Goal: Check status: Check status

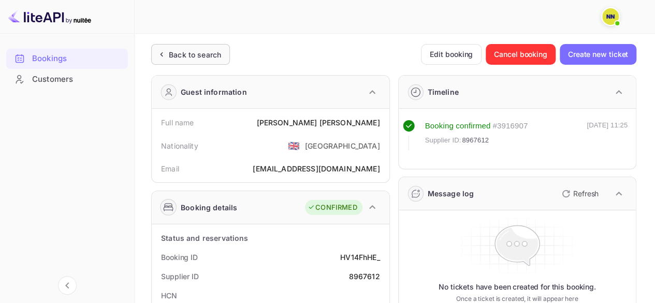
click at [210, 57] on div "Back to search" at bounding box center [195, 54] width 52 height 11
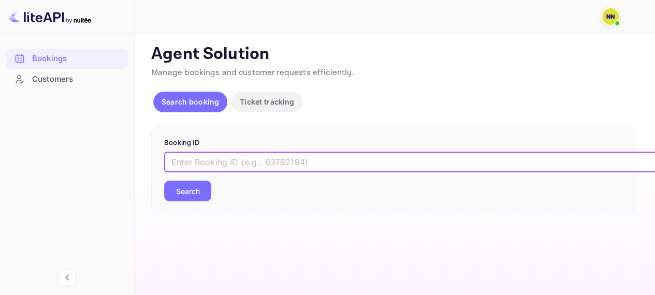
click at [287, 154] on input "text" at bounding box center [422, 162] width 517 height 21
paste input "5t99docpq"
type input "5t99docpq"
click at [198, 196] on button "Search" at bounding box center [187, 191] width 47 height 21
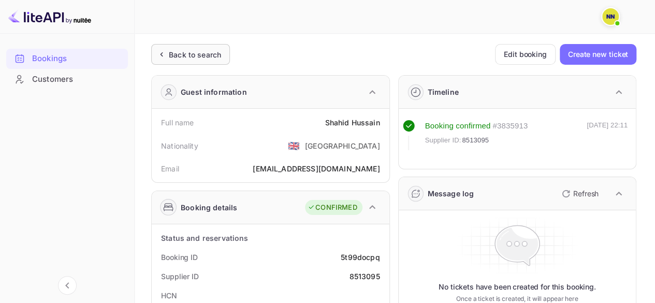
click at [187, 56] on div "Back to search" at bounding box center [195, 54] width 52 height 11
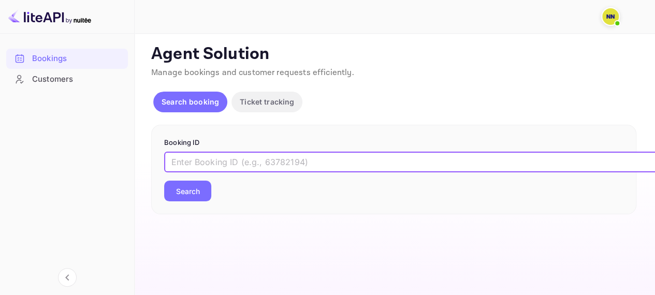
click at [226, 165] on input "text" at bounding box center [422, 162] width 517 height 21
paste input "C0wkr7-5m"
type input "C0wkr7-5m"
click at [202, 187] on button "Search" at bounding box center [187, 191] width 47 height 21
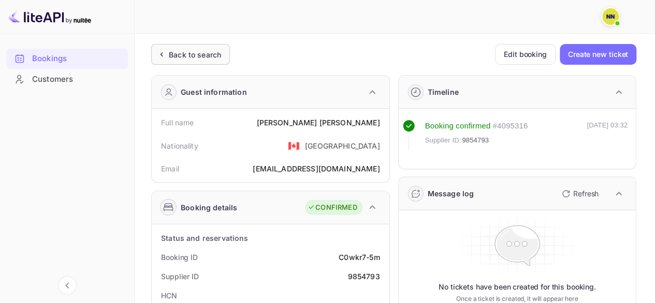
click at [174, 52] on div "Back to search" at bounding box center [195, 54] width 52 height 11
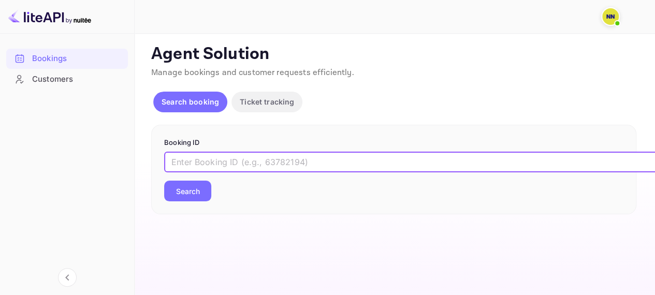
click at [218, 166] on input "text" at bounding box center [422, 162] width 517 height 21
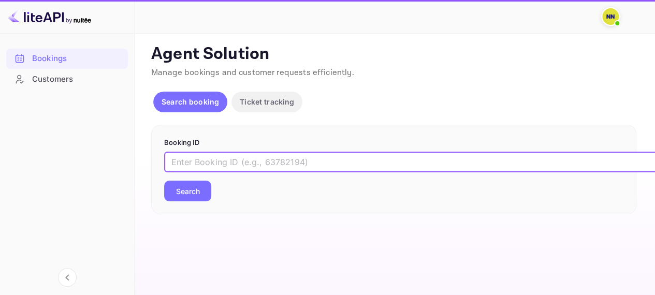
paste input "X0LukDr62"
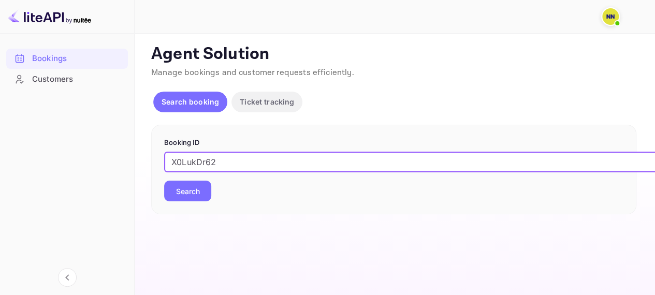
type input "X0LukDr62"
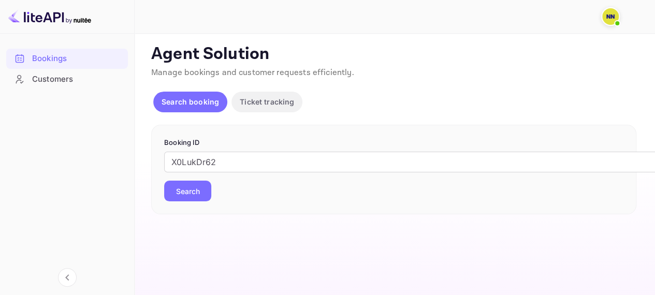
click at [185, 188] on button "Search" at bounding box center [187, 191] width 47 height 21
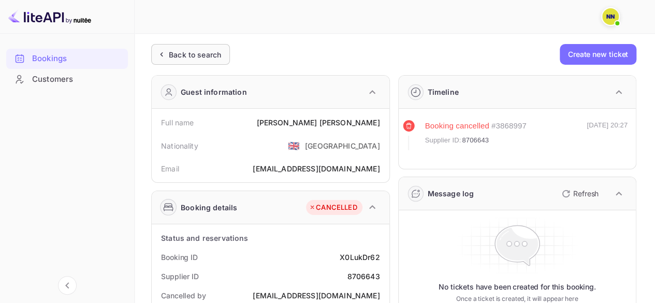
click at [200, 57] on div "Back to search" at bounding box center [195, 54] width 52 height 11
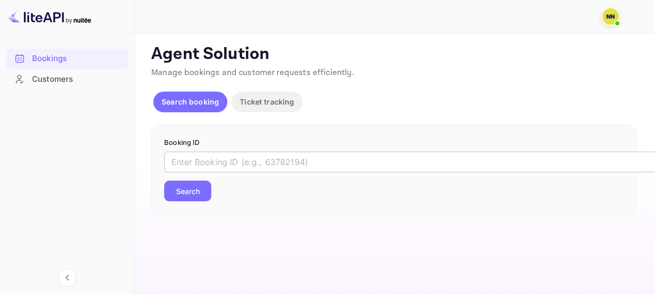
click at [213, 157] on input "text" at bounding box center [422, 162] width 517 height 21
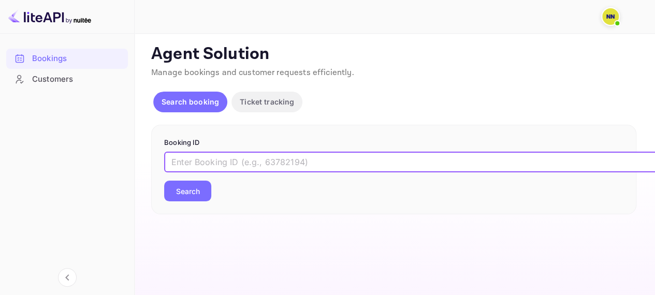
paste input "HV14FhHE_"
type input "HV14FhHE_"
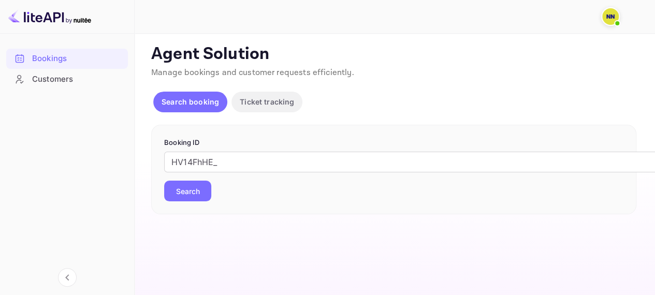
click at [200, 184] on button "Search" at bounding box center [187, 191] width 47 height 21
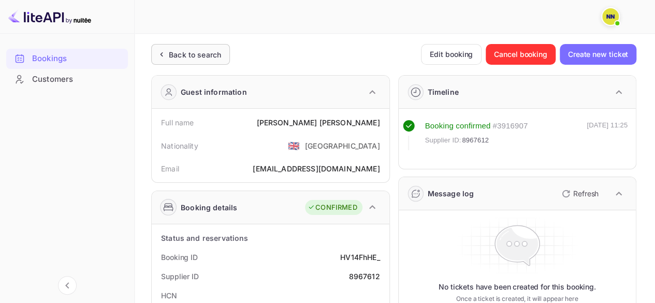
click at [202, 49] on div "Back to search" at bounding box center [195, 54] width 52 height 11
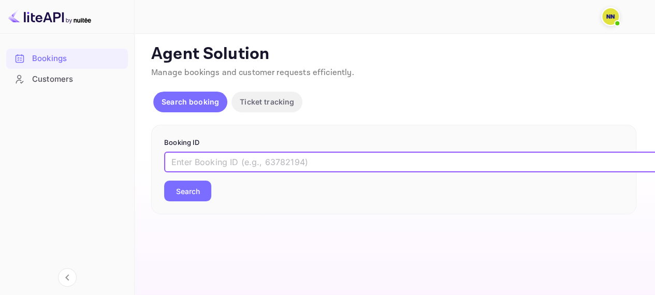
click at [233, 156] on input "text" at bounding box center [422, 162] width 517 height 21
paste input "GIRscsXKj"
type input "GIRscsXKj"
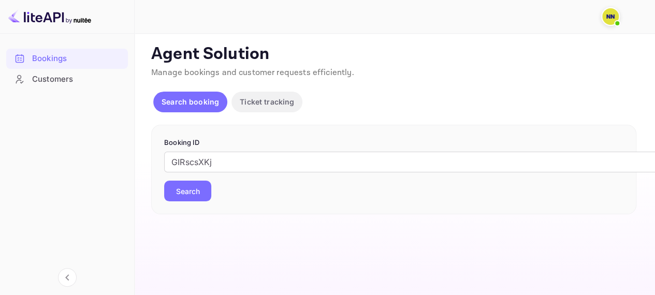
click at [191, 194] on button "Search" at bounding box center [187, 191] width 47 height 21
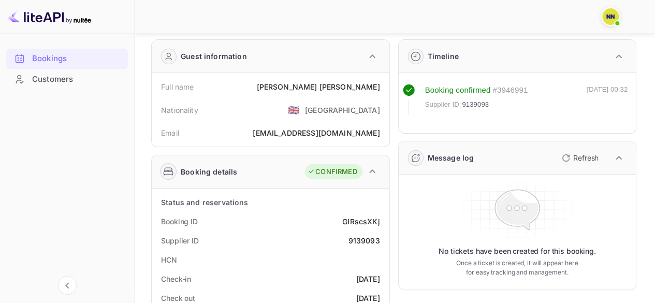
scroll to position [52, 0]
